Goal: Transaction & Acquisition: Purchase product/service

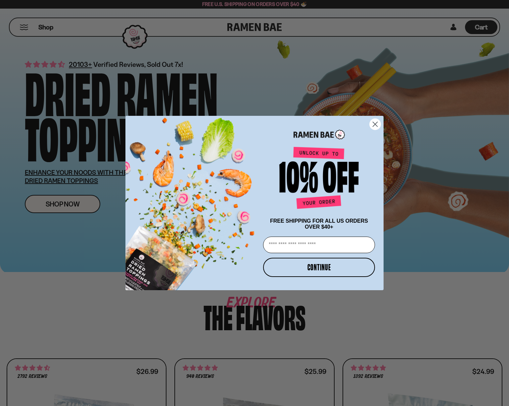
click at [373, 122] on circle "Close dialog" at bounding box center [375, 124] width 11 height 11
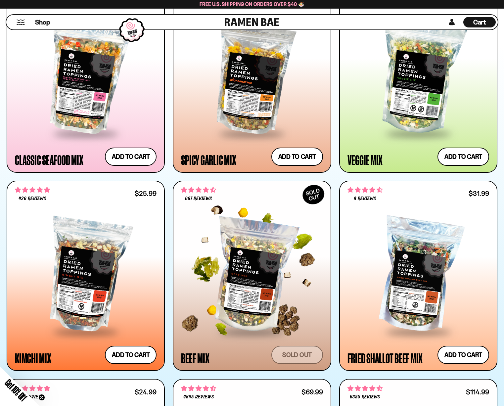
scroll to position [255, 0]
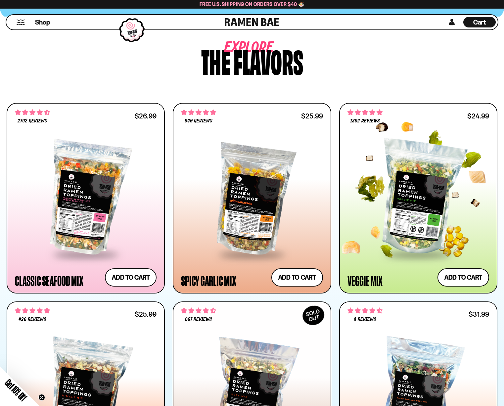
click at [415, 221] on div at bounding box center [418, 198] width 142 height 112
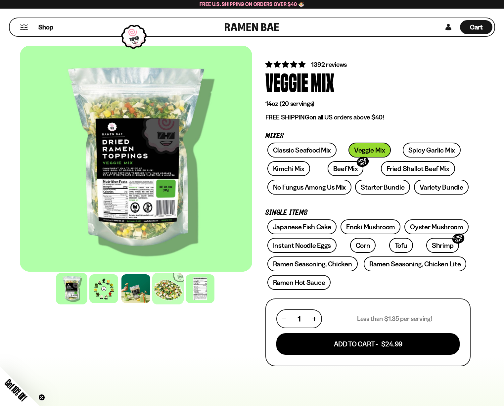
click at [162, 293] on div at bounding box center [167, 288] width 31 height 31
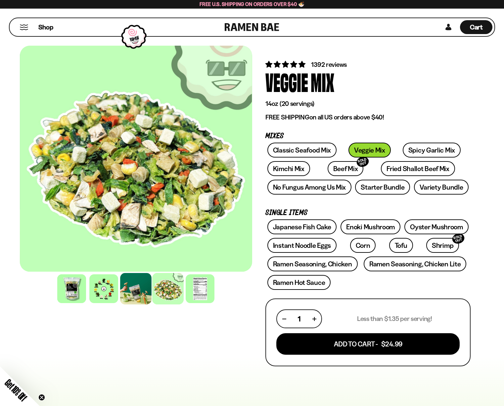
click at [131, 291] on div at bounding box center [135, 288] width 31 height 31
